Goal: Information Seeking & Learning: Learn about a topic

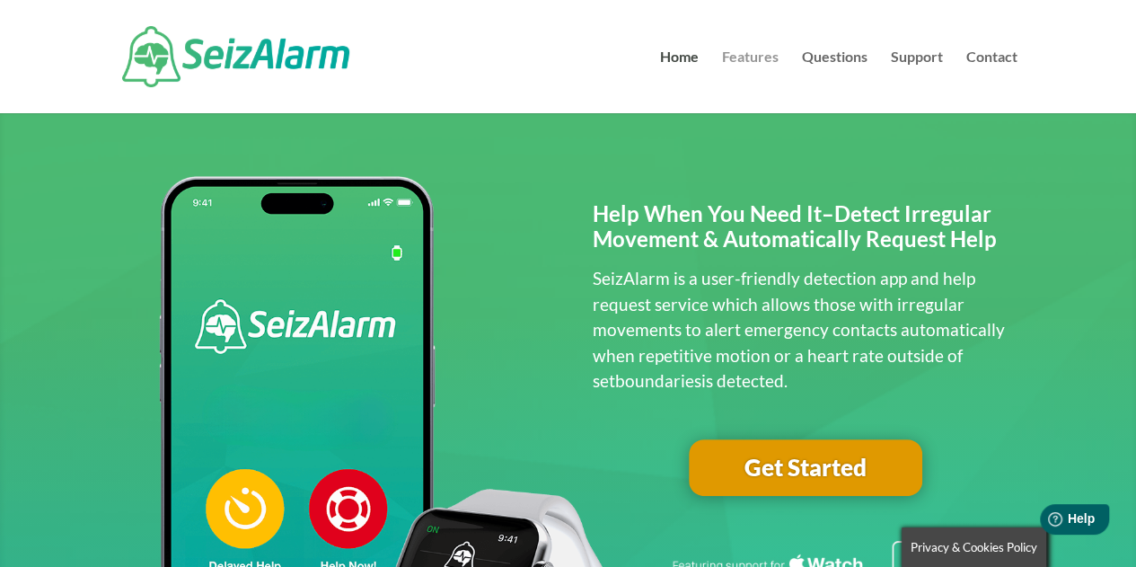
click at [740, 55] on link "Features" at bounding box center [750, 81] width 57 height 63
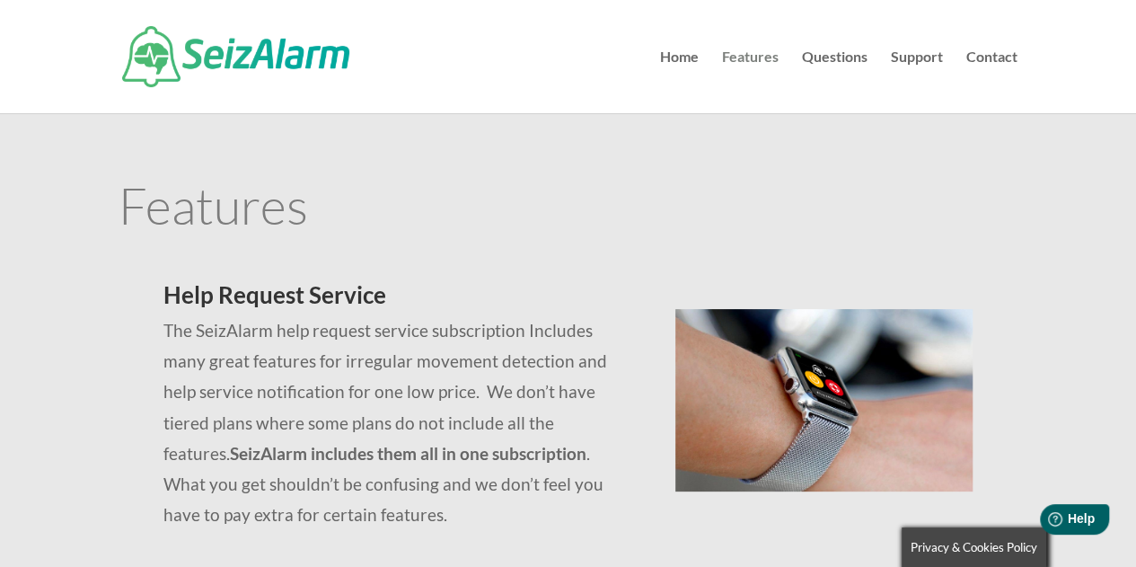
click at [751, 61] on link "Features" at bounding box center [750, 81] width 57 height 63
click at [844, 60] on link "Questions" at bounding box center [835, 81] width 66 height 63
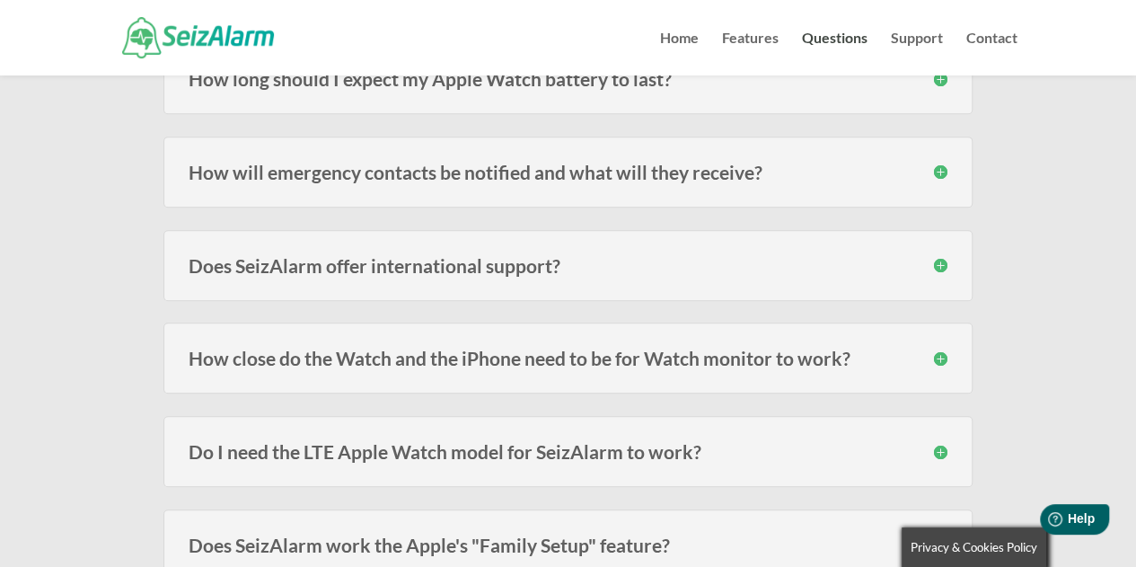
scroll to position [407, 0]
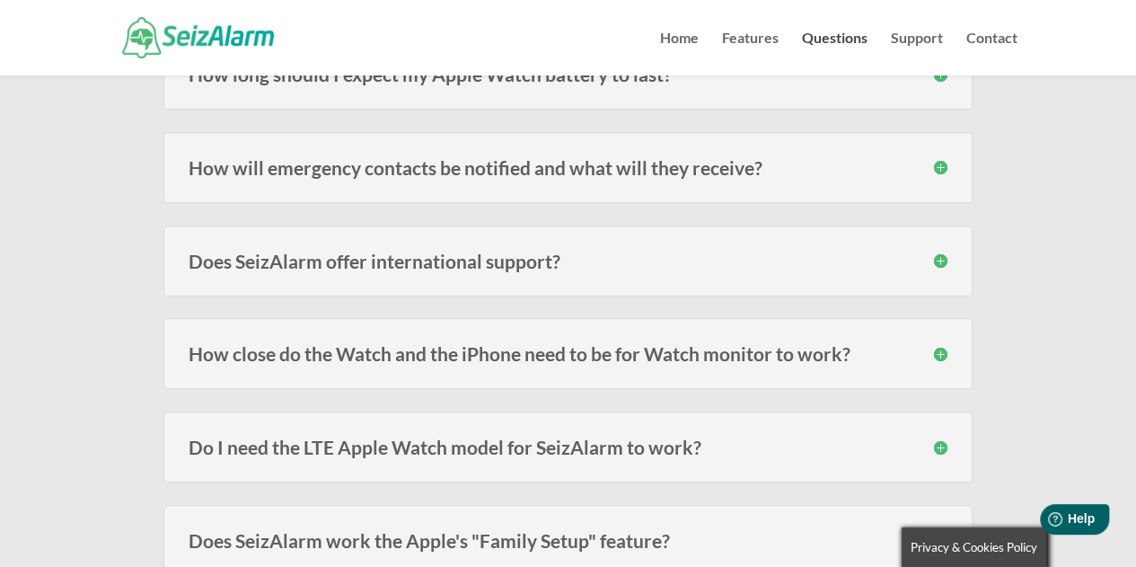
click at [605, 168] on h3 "How will emergency contacts be notified and what will they receive?" at bounding box center [568, 167] width 759 height 19
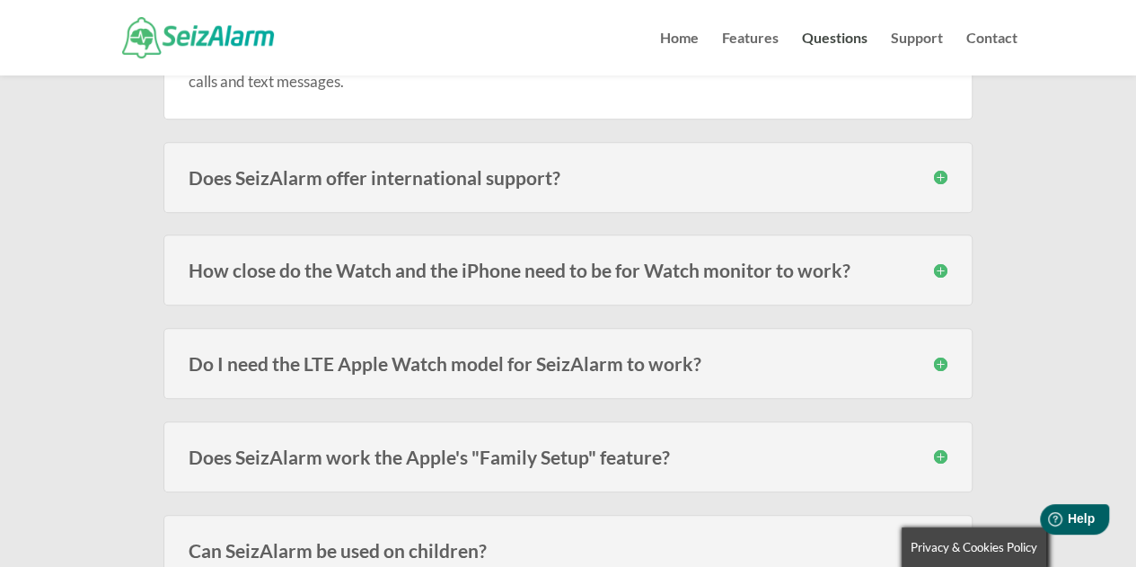
scroll to position [623, 0]
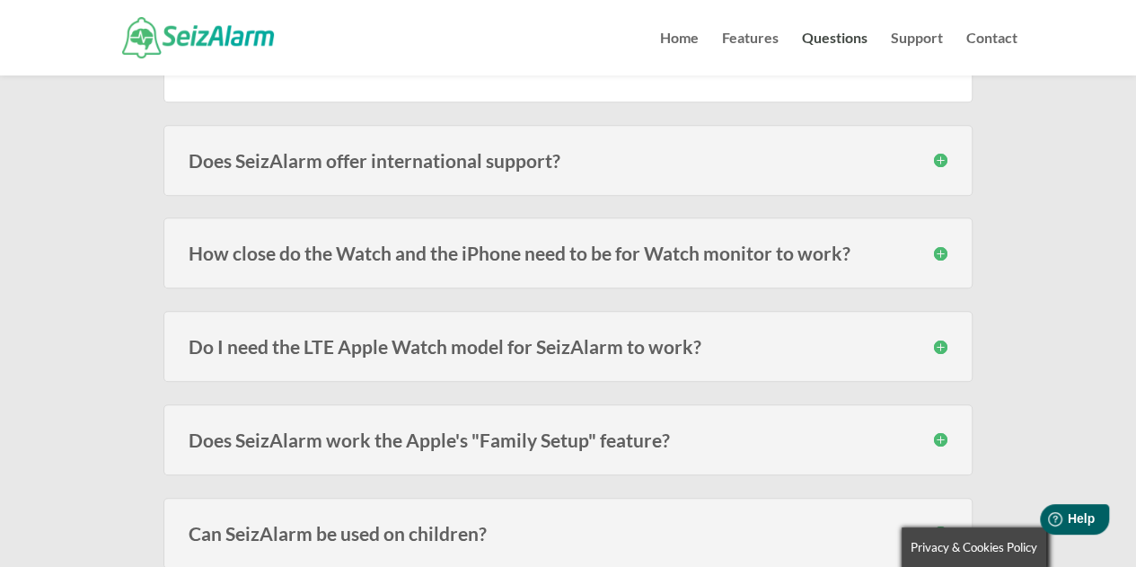
click at [381, 155] on h3 "Does SeizAlarm offer international support?" at bounding box center [568, 160] width 759 height 19
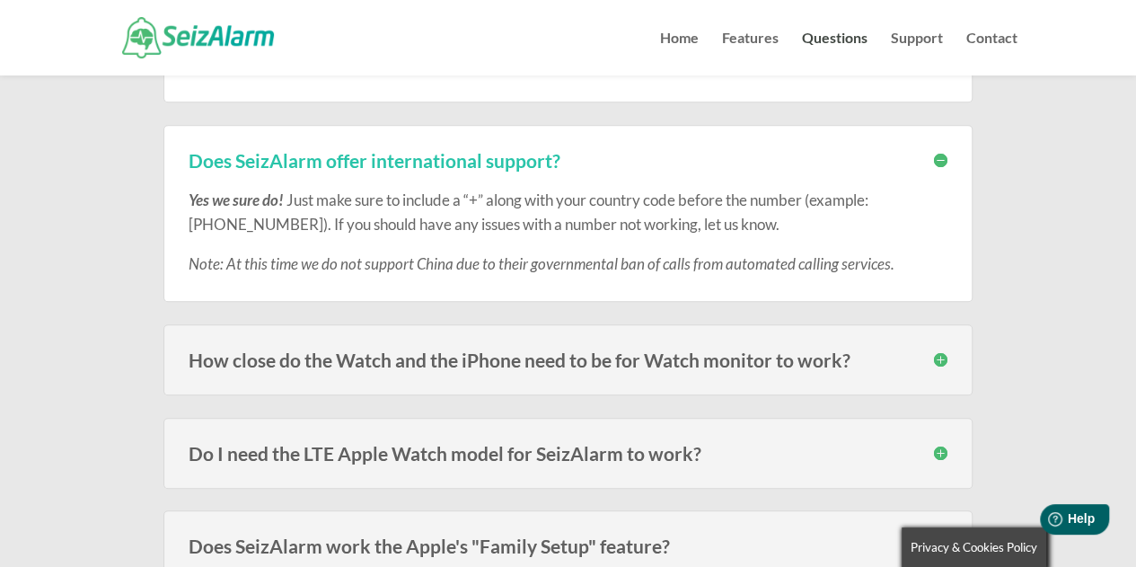
click at [384, 355] on h3 "How close do the Watch and the iPhone need to be for Watch monitor to work?" at bounding box center [568, 359] width 759 height 19
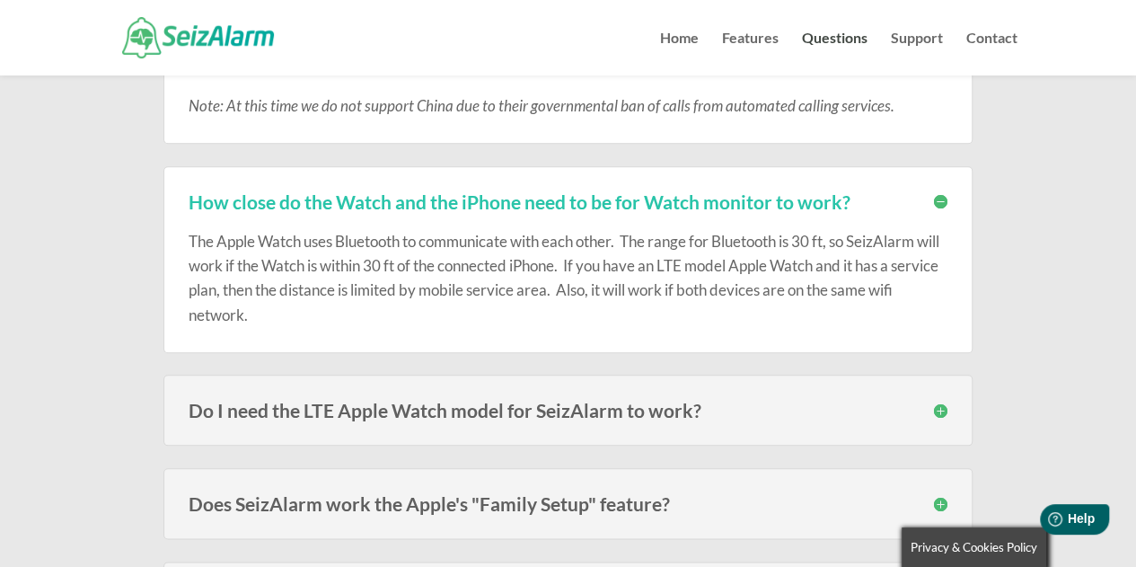
scroll to position [816, 0]
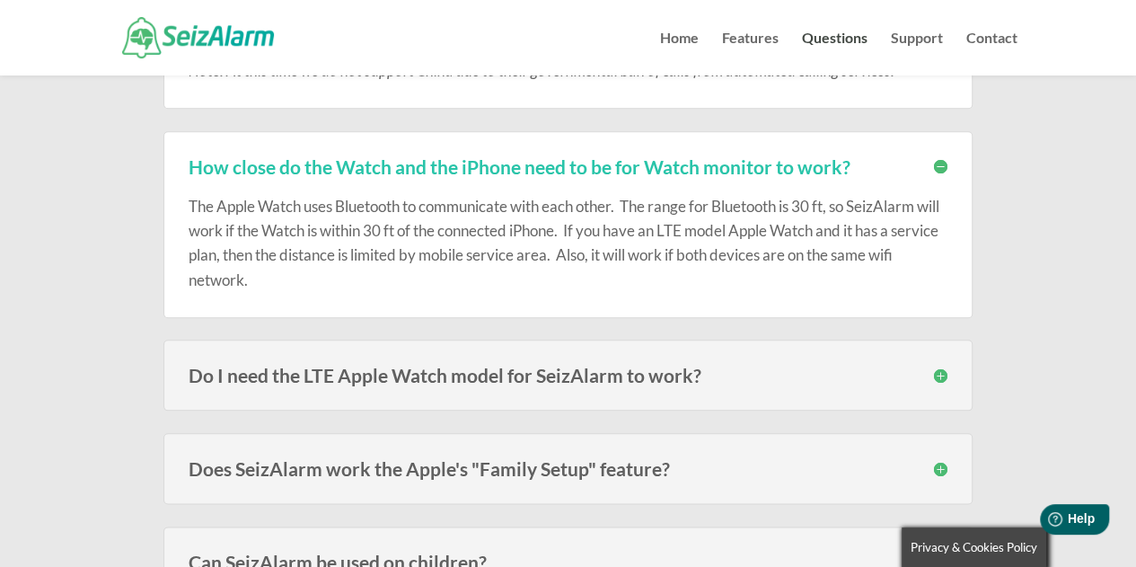
click at [422, 367] on h3 "Do I need the LTE Apple Watch model for SeizAlarm to work?" at bounding box center [568, 375] width 759 height 19
